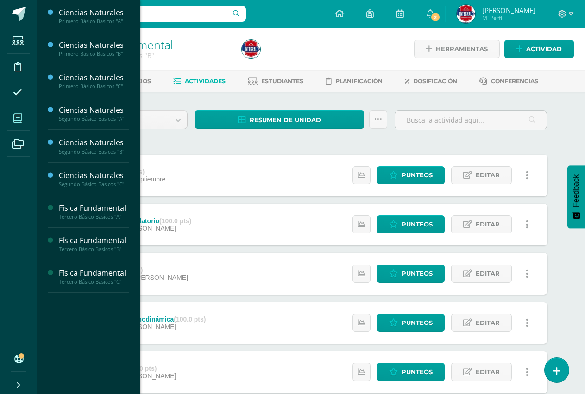
click at [22, 127] on span at bounding box center [17, 118] width 21 height 21
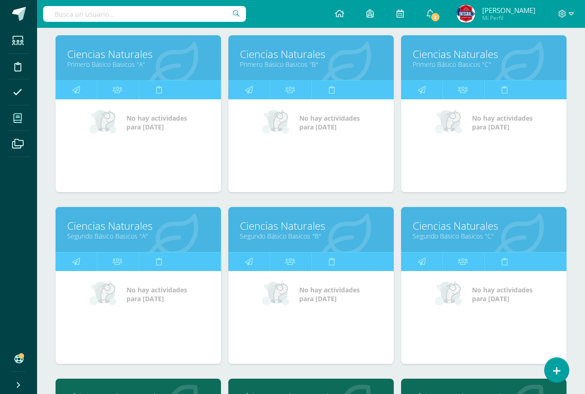
scroll to position [139, 0]
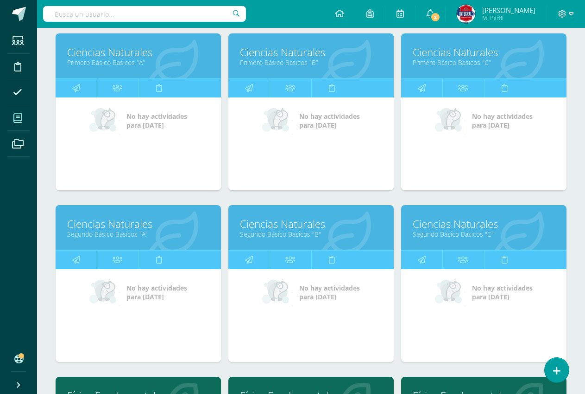
click at [97, 222] on link "Ciencias Naturales" at bounding box center [138, 223] width 142 height 14
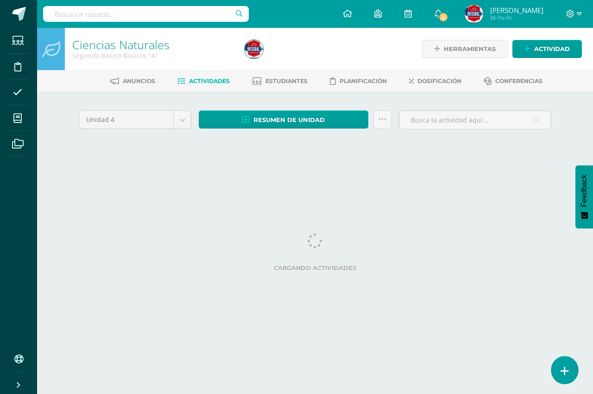
drag, startPoint x: 564, startPoint y: 368, endPoint x: 559, endPoint y: 366, distance: 5.0
click at [563, 368] on icon at bounding box center [565, 370] width 8 height 11
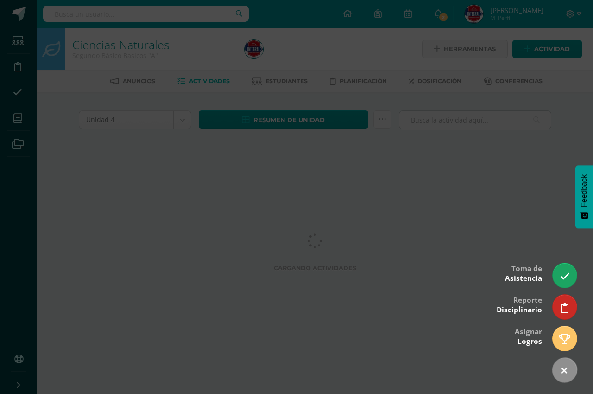
click at [563, 272] on icon at bounding box center [565, 276] width 10 height 10
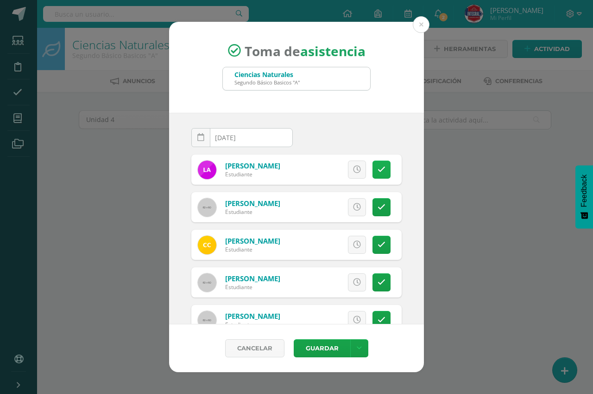
click at [373, 170] on link at bounding box center [382, 169] width 18 height 18
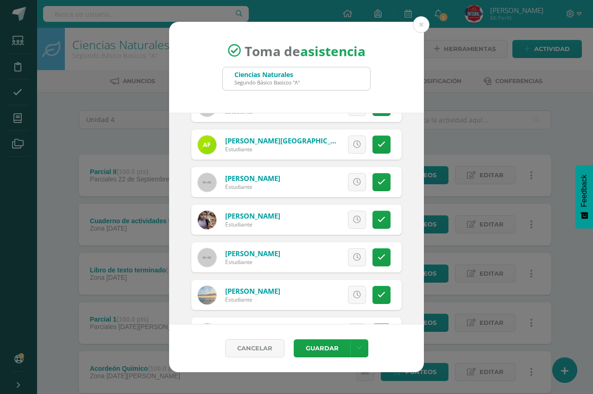
scroll to position [417, 0]
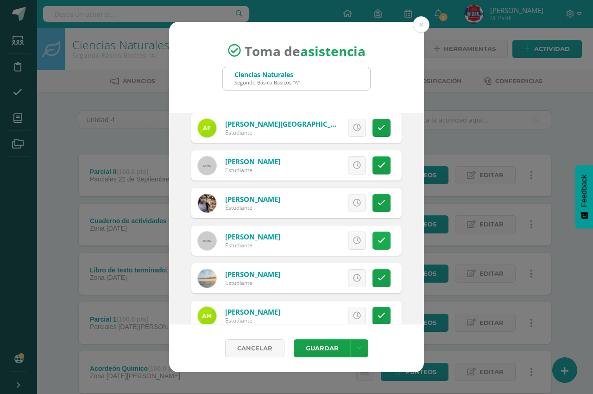
click at [378, 245] on link at bounding box center [382, 240] width 18 height 18
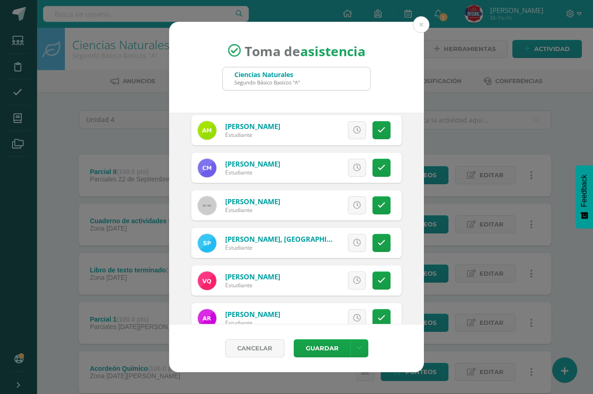
scroll to position [649, 0]
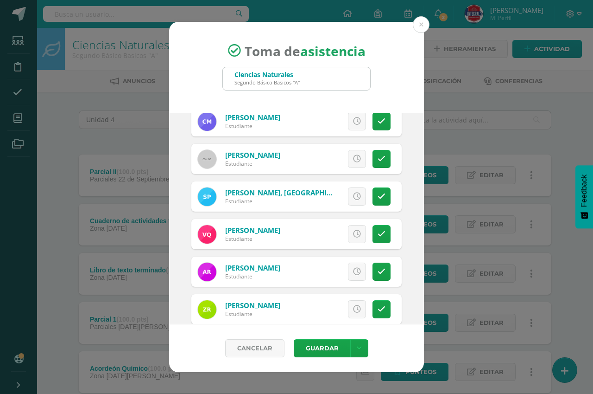
click at [375, 247] on div "Excusa Detalles sobre excusa: Añadir excusa a todas las inasistencias del día C…" at bounding box center [334, 234] width 133 height 30
click at [378, 233] on icon at bounding box center [382, 234] width 8 height 8
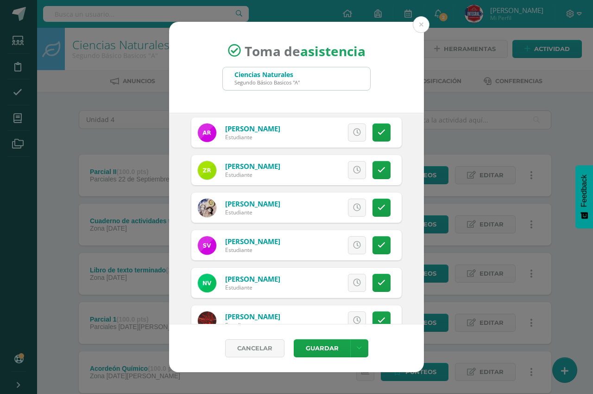
scroll to position [814, 0]
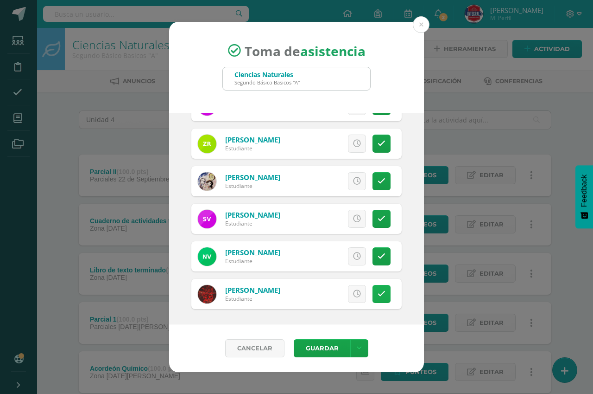
click at [376, 299] on link at bounding box center [382, 294] width 18 height 18
click at [378, 300] on link at bounding box center [382, 294] width 18 height 18
click at [328, 347] on button "Guardar" at bounding box center [322, 348] width 57 height 18
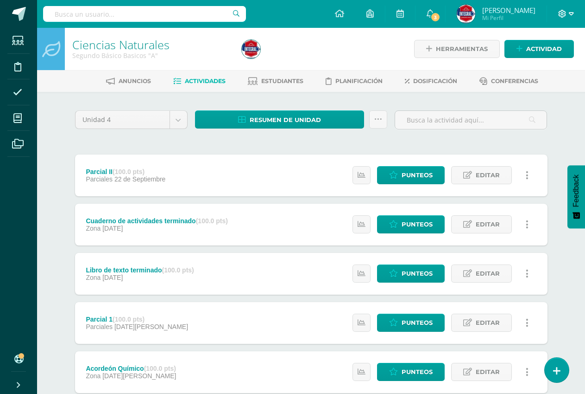
click at [569, 10] on span at bounding box center [567, 14] width 16 height 10
